Goal: Navigation & Orientation: Find specific page/section

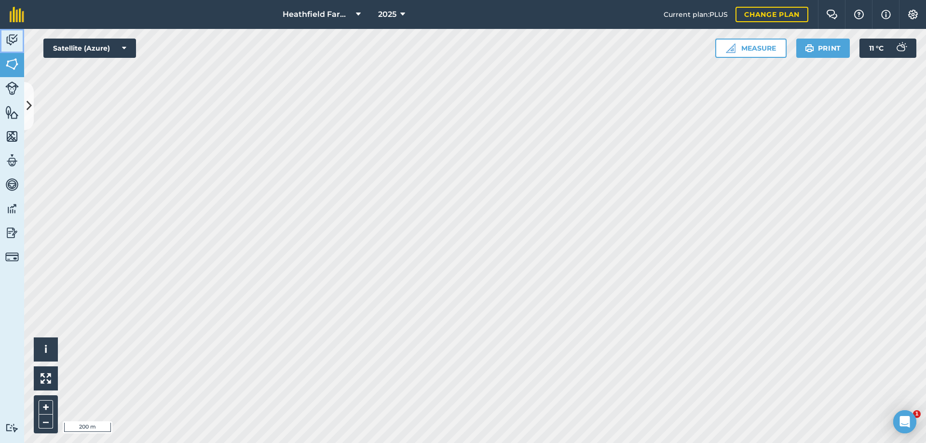
click at [7, 31] on link "Activity" at bounding box center [12, 41] width 24 height 24
click at [11, 62] on img at bounding box center [12, 64] width 14 height 14
click at [13, 64] on img at bounding box center [12, 64] width 14 height 14
